Goal: Task Accomplishment & Management: Use online tool/utility

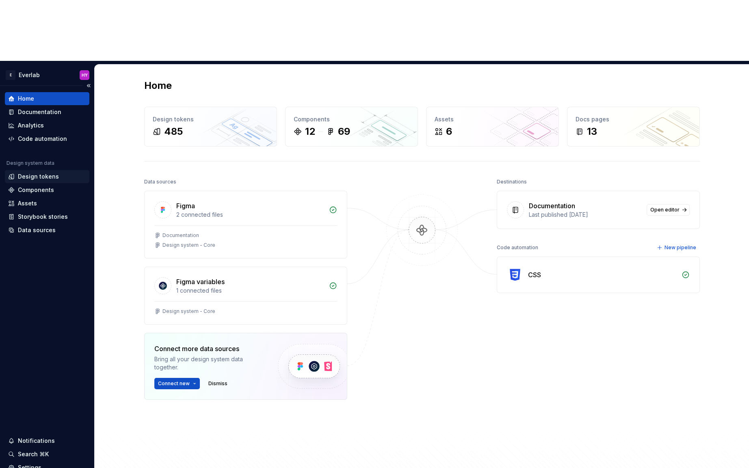
click at [48, 173] on div "Design tokens" at bounding box center [38, 177] width 41 height 8
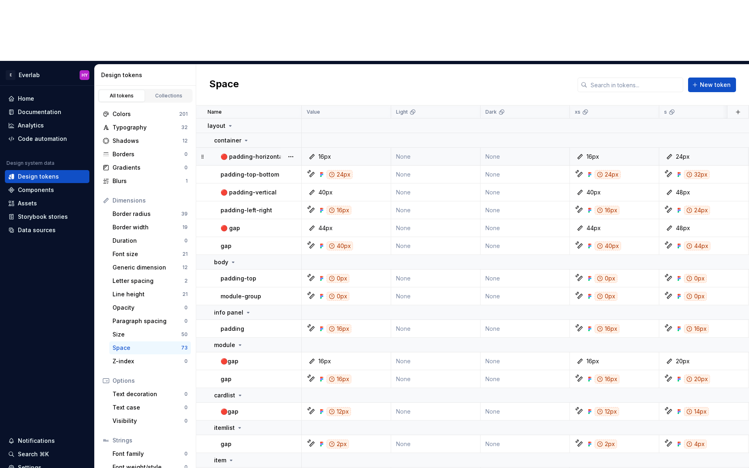
click at [216, 148] on td "🔴 padding-horizontal" at bounding box center [249, 157] width 106 height 18
click at [292, 151] on button "button" at bounding box center [290, 156] width 11 height 11
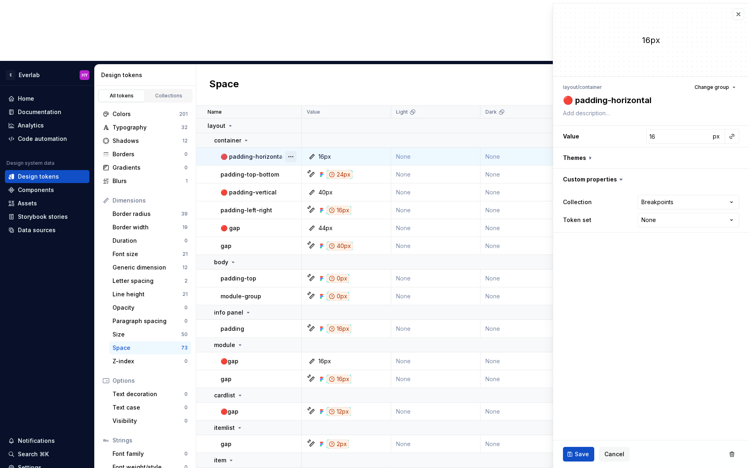
click at [293, 151] on button "button" at bounding box center [290, 156] width 11 height 11
click at [299, 141] on div "Delete token" at bounding box center [321, 140] width 69 height 13
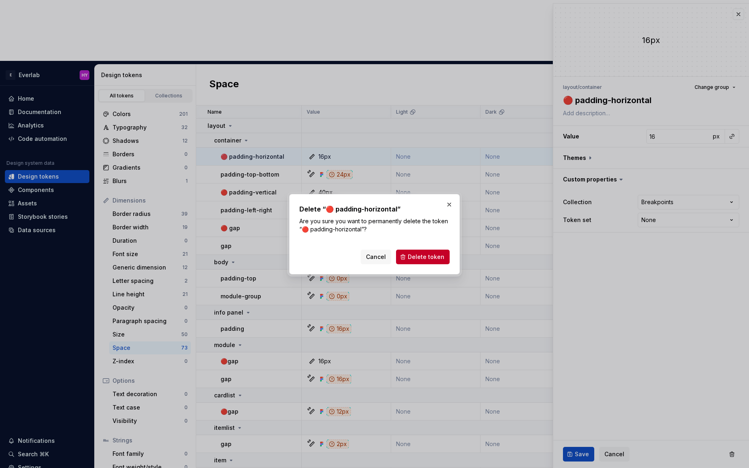
click at [430, 253] on span "Delete token" at bounding box center [426, 257] width 37 height 8
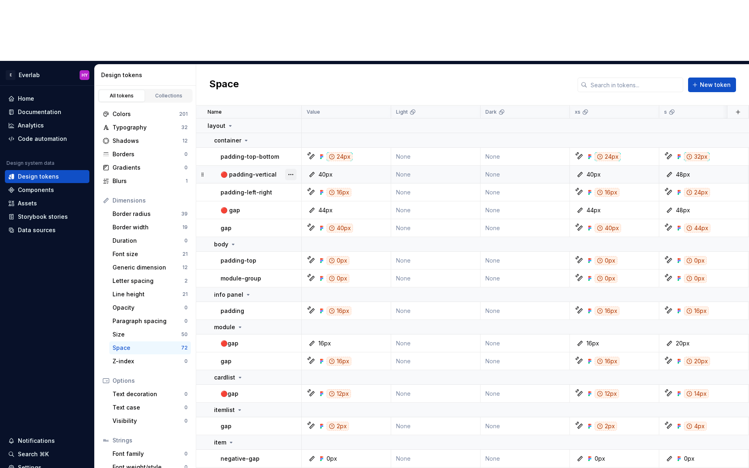
click at [294, 169] on button "button" at bounding box center [290, 174] width 11 height 11
click at [315, 158] on div "Delete token" at bounding box center [326, 159] width 53 height 8
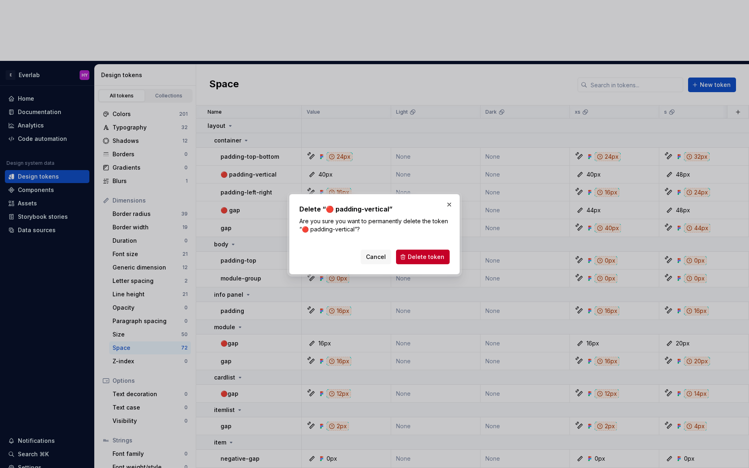
drag, startPoint x: 422, startPoint y: 254, endPoint x: 217, endPoint y: 195, distance: 213.8
click at [216, 196] on div "Delete “🔴 padding-vertical” Are you sure you want to permanently delete the tok…" at bounding box center [374, 234] width 749 height 468
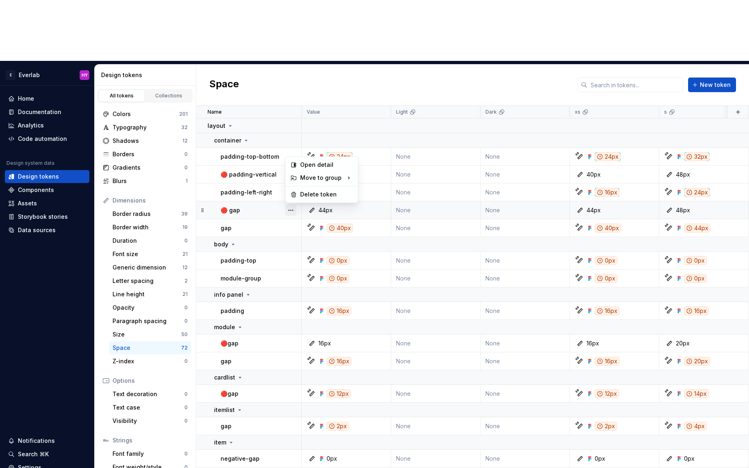
click at [296, 205] on button "button" at bounding box center [290, 210] width 11 height 11
click at [298, 196] on div "Delete token" at bounding box center [321, 194] width 69 height 13
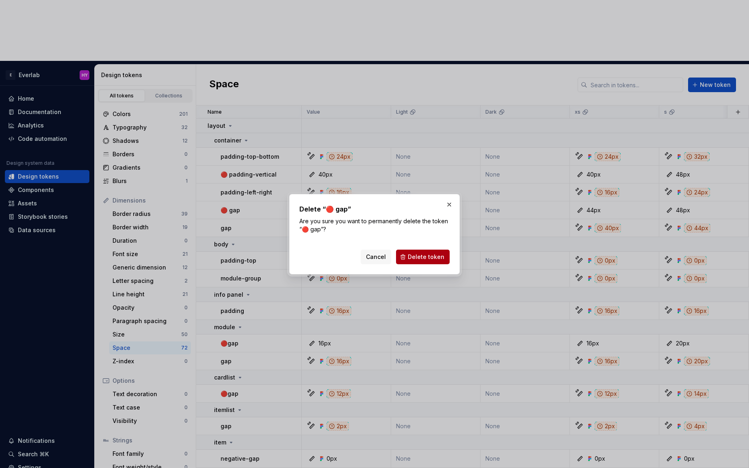
click at [417, 256] on span "Delete token" at bounding box center [426, 257] width 37 height 8
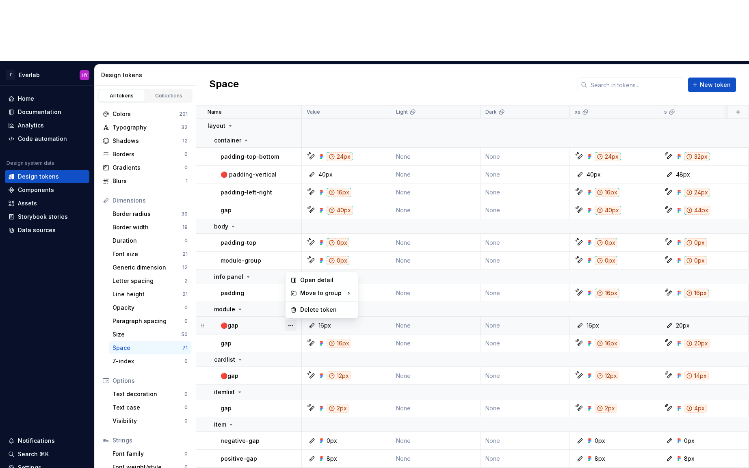
click at [286, 320] on button "button" at bounding box center [290, 325] width 11 height 11
click at [312, 305] on div "Delete token" at bounding box center [321, 309] width 69 height 13
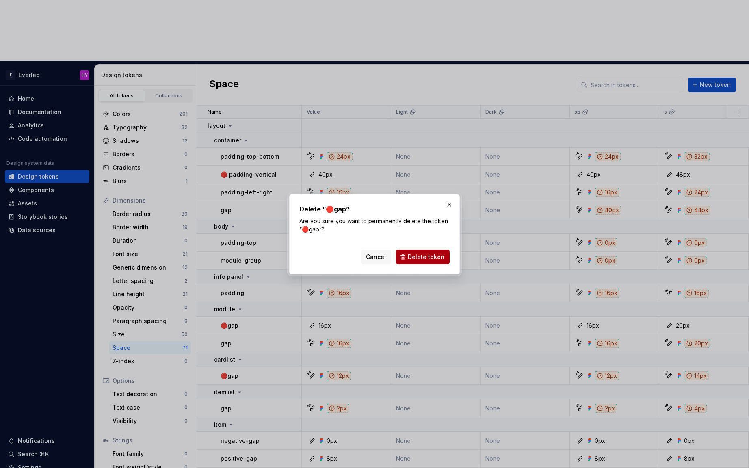
click at [414, 258] on span "Delete token" at bounding box center [426, 257] width 37 height 8
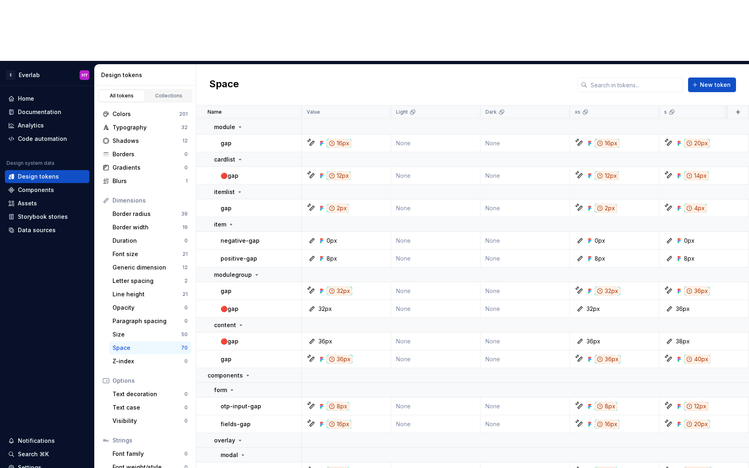
scroll to position [210, 0]
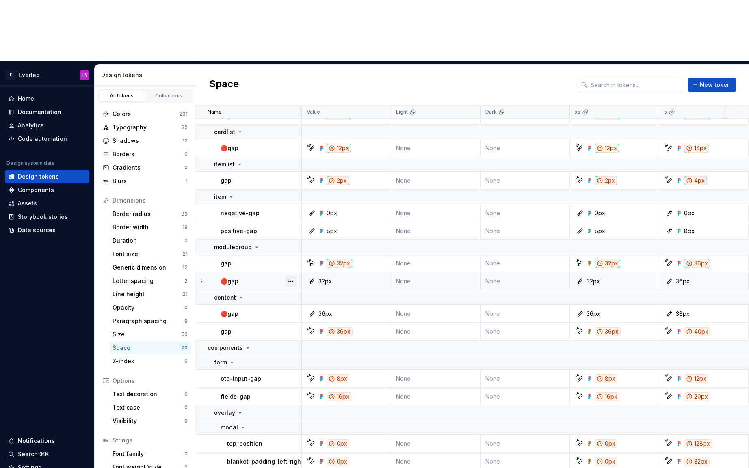
click at [293, 276] on button "button" at bounding box center [290, 281] width 11 height 11
click at [298, 267] on div "Delete token" at bounding box center [321, 265] width 69 height 13
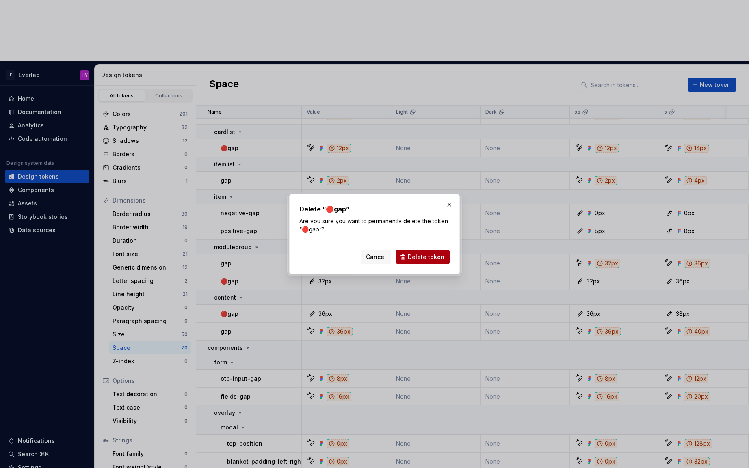
click at [412, 255] on span "Delete token" at bounding box center [426, 257] width 37 height 8
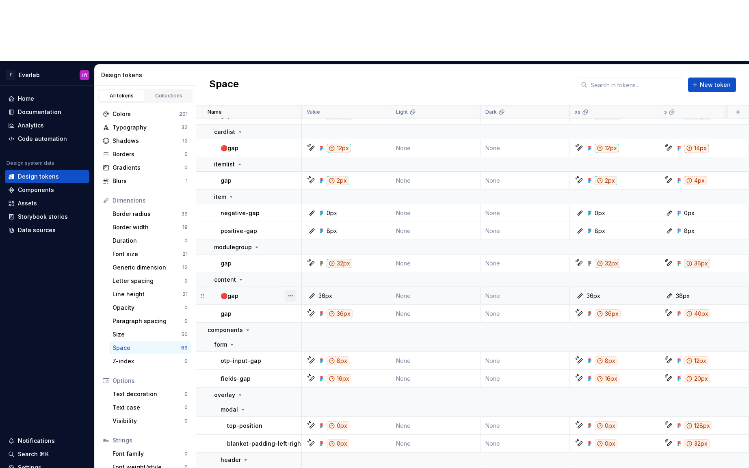
click at [296, 290] on button "button" at bounding box center [290, 295] width 11 height 11
click at [305, 281] on div "Delete token" at bounding box center [326, 280] width 53 height 8
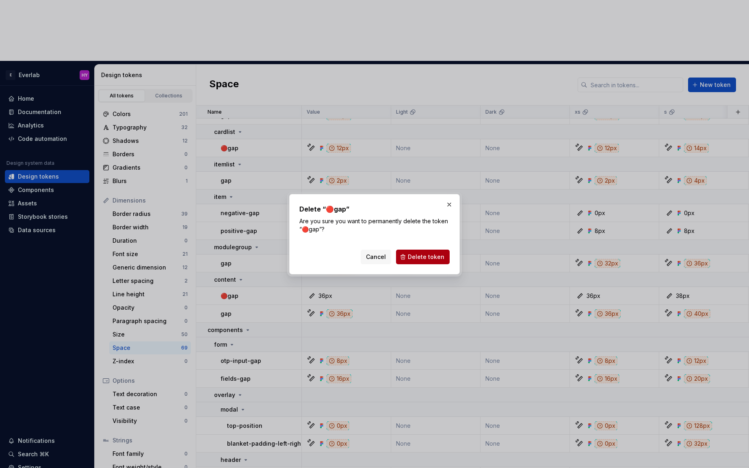
click at [421, 256] on span "Delete token" at bounding box center [426, 257] width 37 height 8
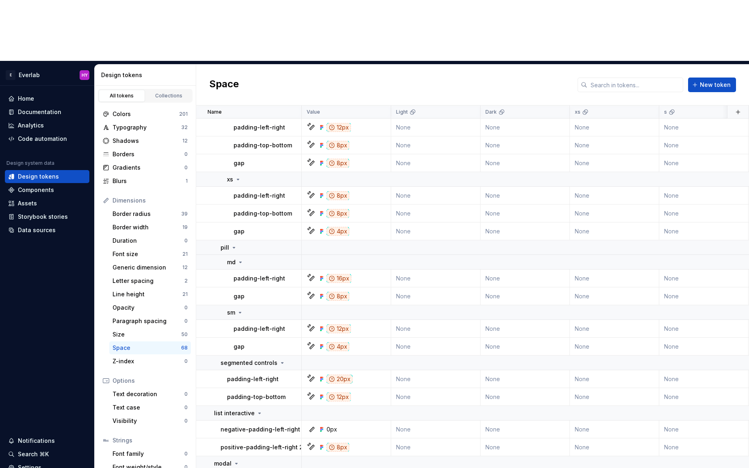
scroll to position [1506, 0]
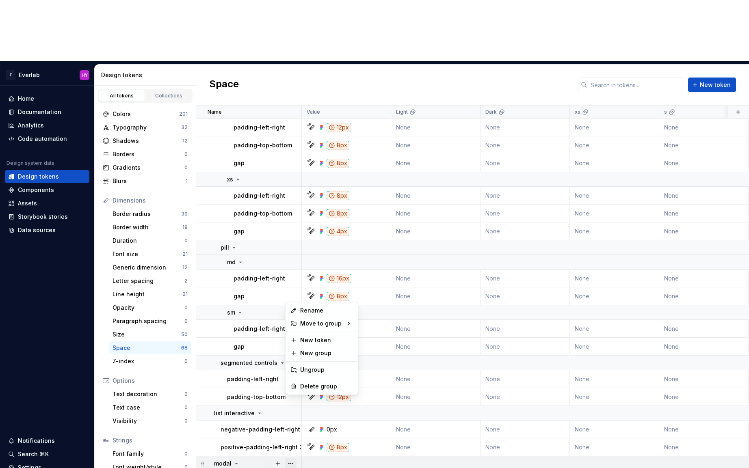
click at [294, 458] on button "button" at bounding box center [290, 463] width 11 height 11
click at [304, 385] on div "Delete group" at bounding box center [326, 387] width 53 height 8
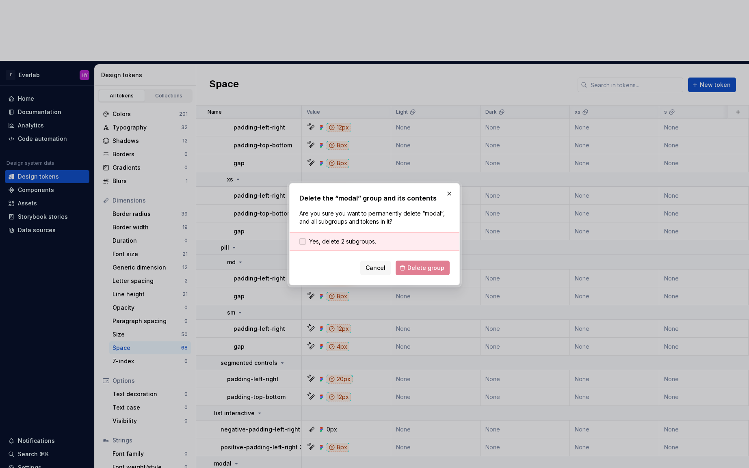
click at [299, 241] on div at bounding box center [302, 241] width 6 height 6
click at [425, 266] on span "Delete group" at bounding box center [425, 268] width 37 height 8
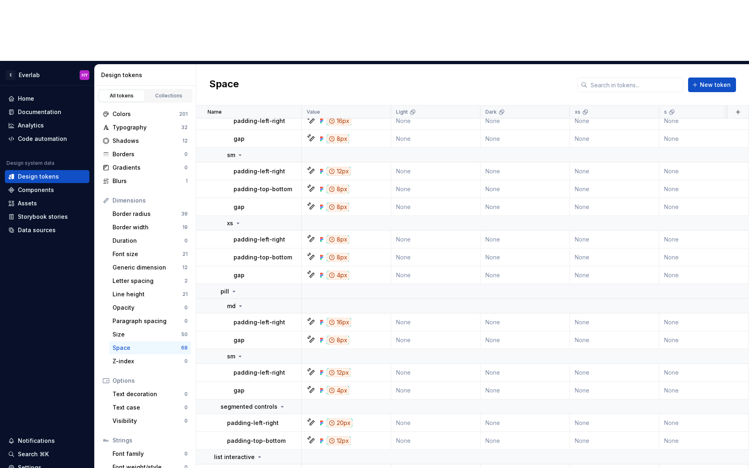
scroll to position [1462, 0]
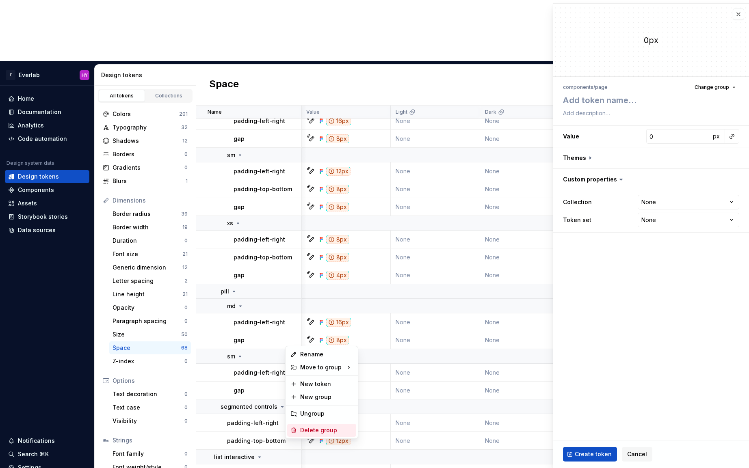
click at [322, 428] on div "Delete group" at bounding box center [326, 430] width 53 height 8
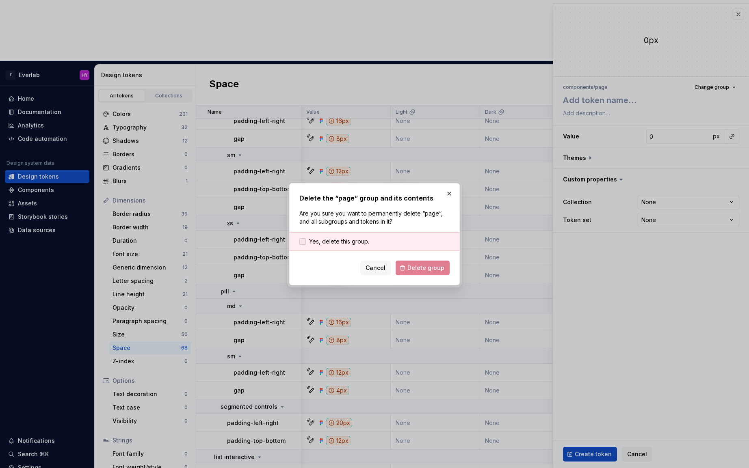
click at [304, 242] on div at bounding box center [302, 241] width 6 height 6
click at [424, 270] on span "Delete group" at bounding box center [425, 268] width 37 height 8
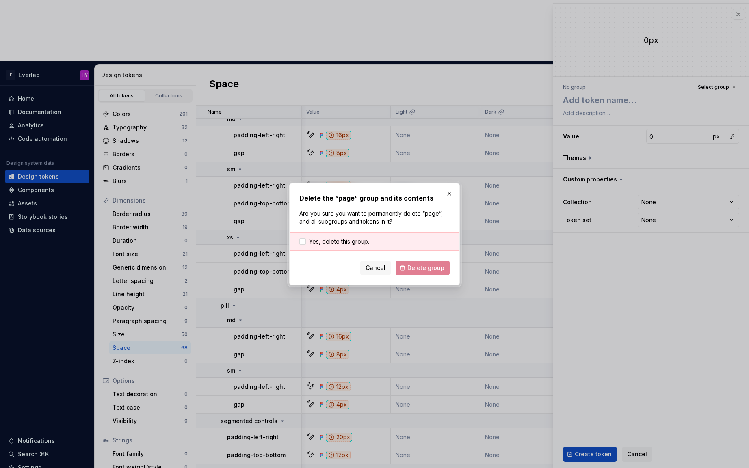
scroll to position [1447, 0]
type textarea "*"
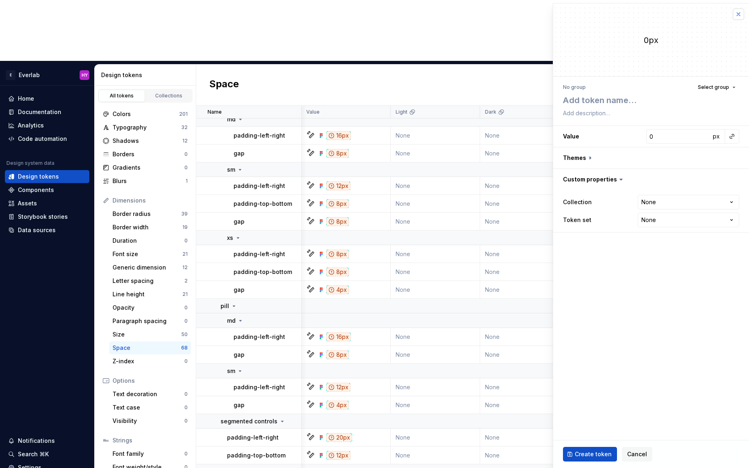
drag, startPoint x: 739, startPoint y: 20, endPoint x: 737, endPoint y: 15, distance: 5.1
click at [738, 20] on div "0px" at bounding box center [651, 40] width 196 height 73
click at [736, 16] on button "button" at bounding box center [738, 14] width 11 height 11
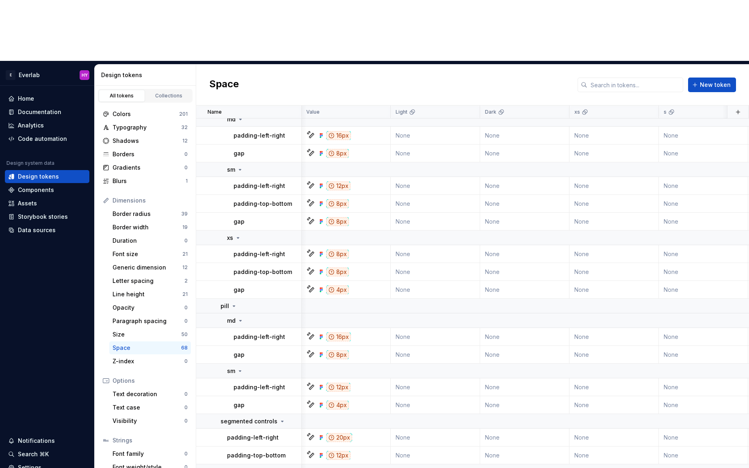
click at [742, 65] on div "Space New token" at bounding box center [472, 85] width 553 height 41
click at [35, 135] on div "Code automation" at bounding box center [42, 139] width 49 height 8
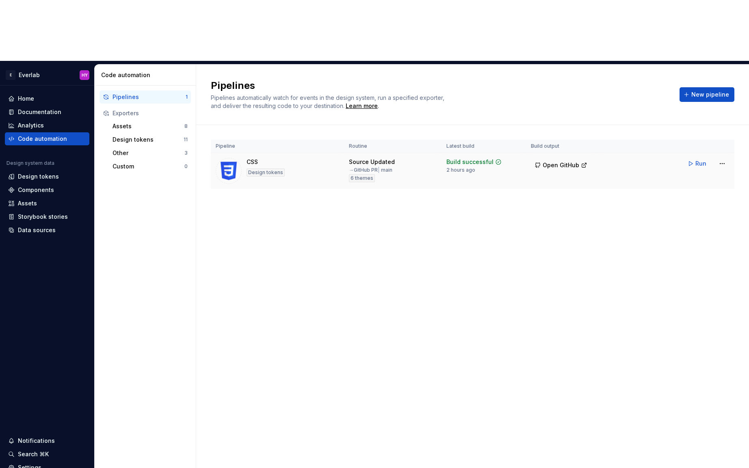
click at [695, 156] on button "Run" at bounding box center [698, 163] width 28 height 15
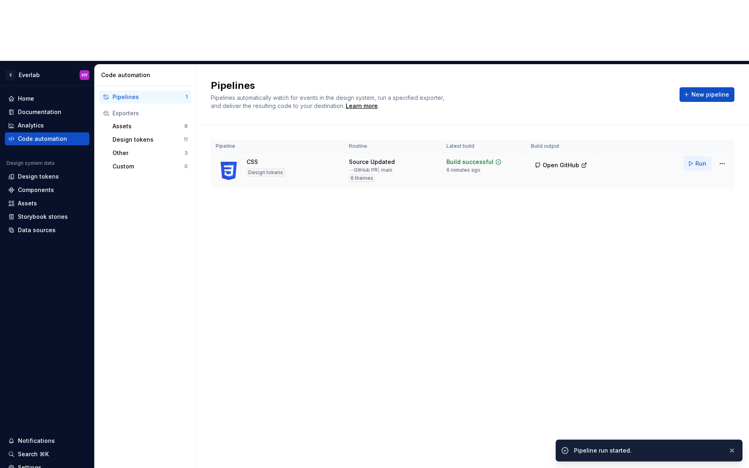
click at [702, 160] on span "Run" at bounding box center [700, 164] width 11 height 8
